Goal: Task Accomplishment & Management: Complete application form

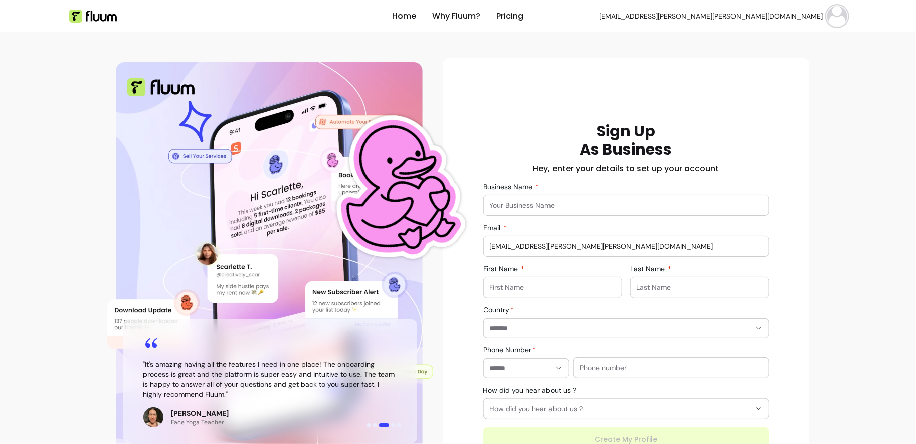
scroll to position [64, 0]
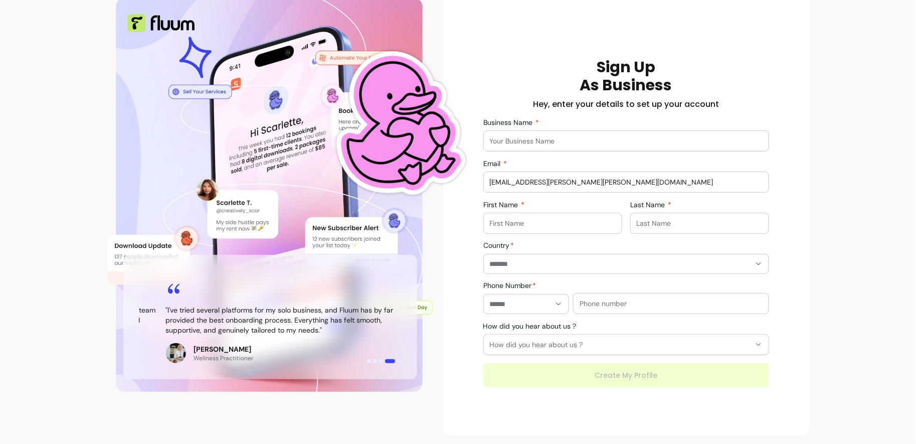
click at [520, 139] on input "Business Name" at bounding box center [626, 141] width 273 height 10
type input "[PERSON_NAME]"
click at [556, 222] on input "First Name" at bounding box center [553, 223] width 126 height 10
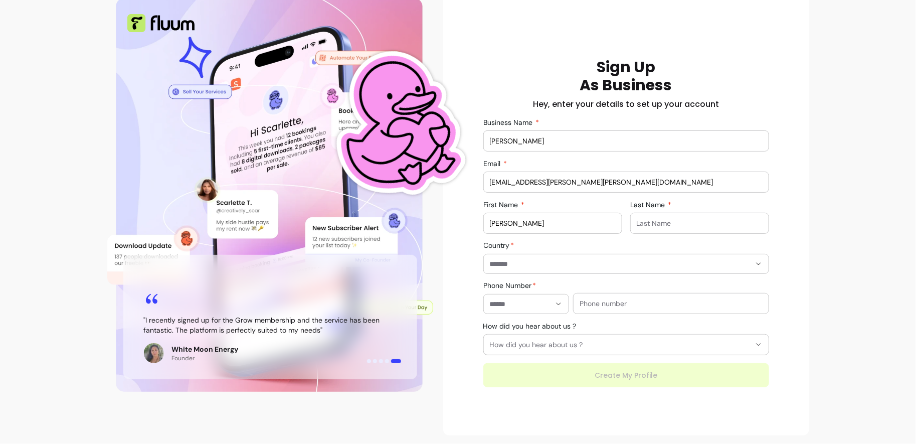
type input "[PERSON_NAME]"
click at [696, 226] on input "Last Name" at bounding box center [700, 223] width 126 height 10
type input "S"
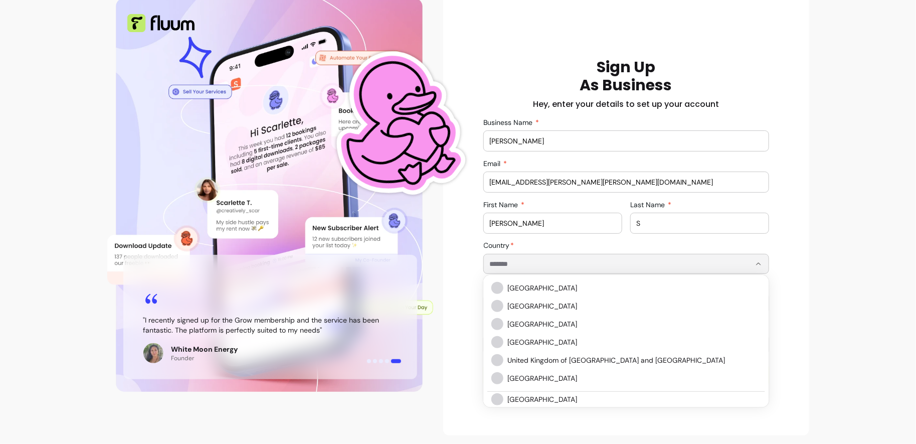
click at [577, 266] on input "Country" at bounding box center [612, 264] width 245 height 10
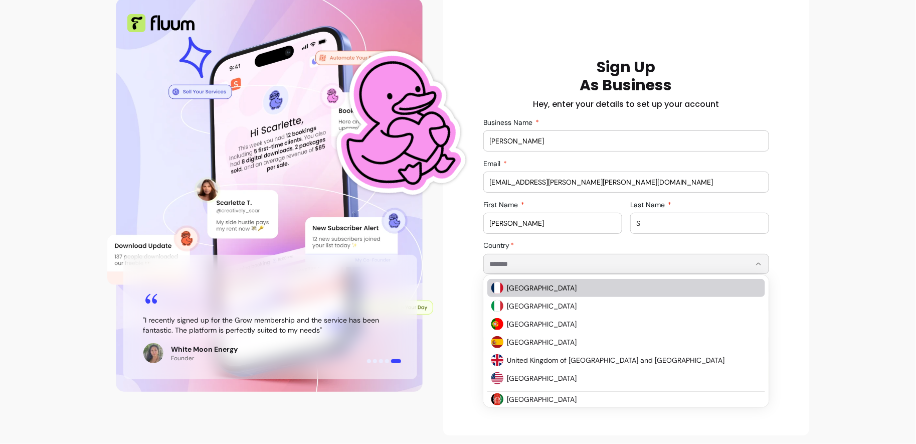
click at [520, 294] on li "[GEOGRAPHIC_DATA]" at bounding box center [626, 288] width 278 height 18
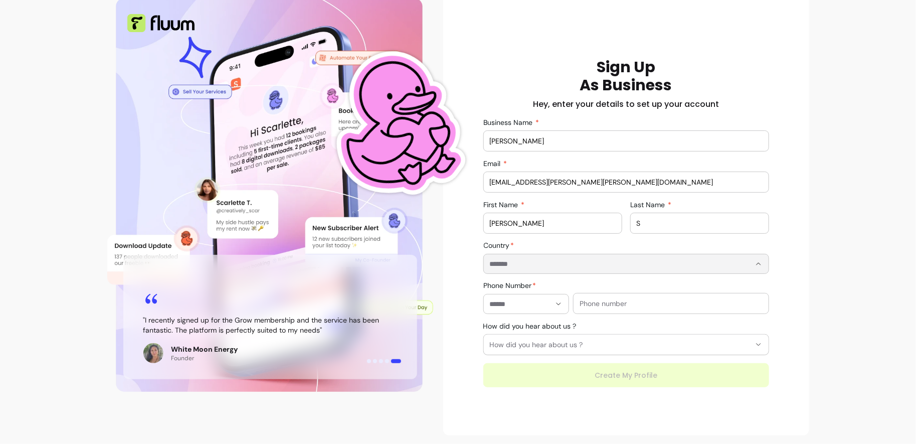
type input "******"
type input "**********"
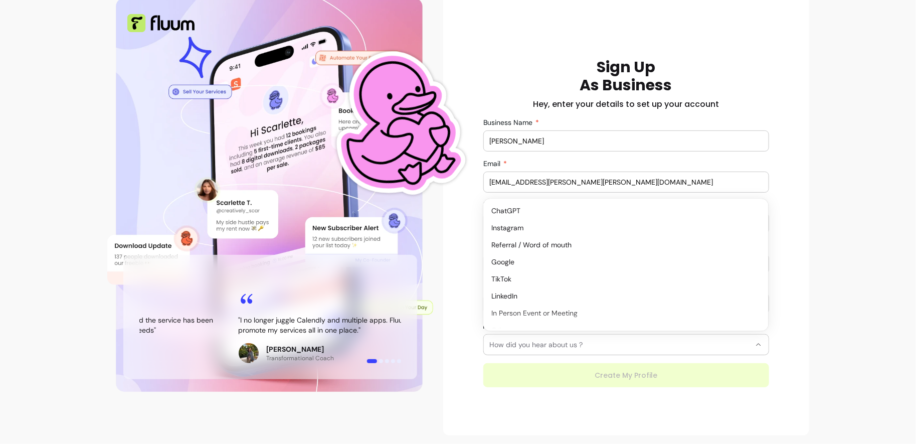
click at [530, 344] on span "How did you hear about us ?" at bounding box center [620, 344] width 261 height 10
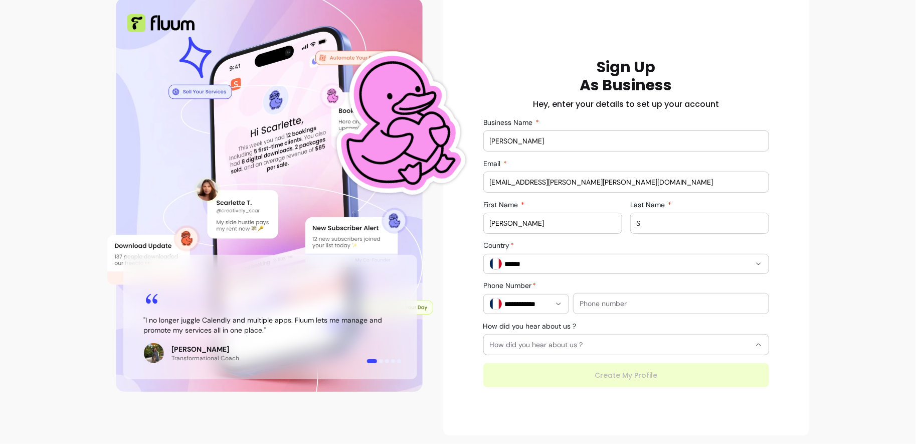
click at [855, 316] on div "Home Why Fluum? Pricing [EMAIL_ADDRESS][PERSON_NAME][PERSON_NAME][DOMAIN_NAME] …" at bounding box center [458, 190] width 916 height 509
click at [666, 304] on input "text" at bounding box center [671, 303] width 183 height 10
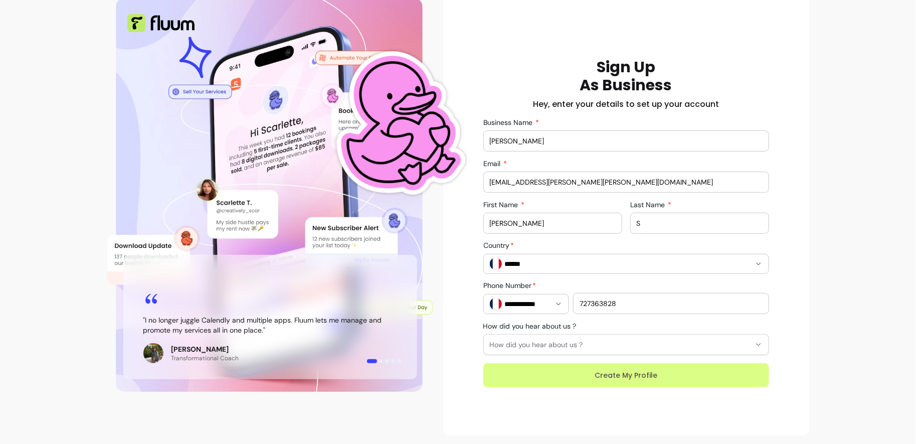
type input "727363828"
click at [554, 371] on button "Create My Profile" at bounding box center [626, 375] width 286 height 24
